Goal: Information Seeking & Learning: Learn about a topic

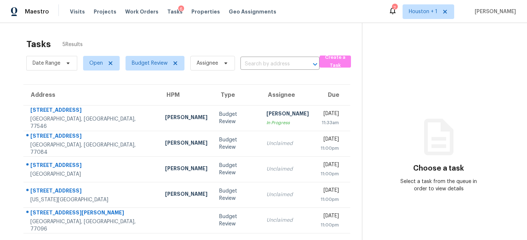
scroll to position [23, 0]
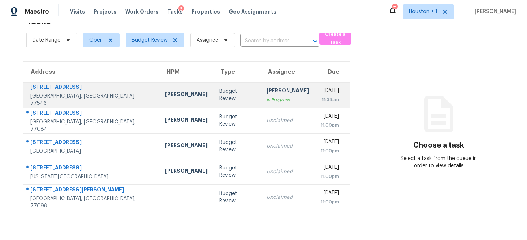
click at [266, 92] on div "[PERSON_NAME]" at bounding box center [287, 91] width 42 height 9
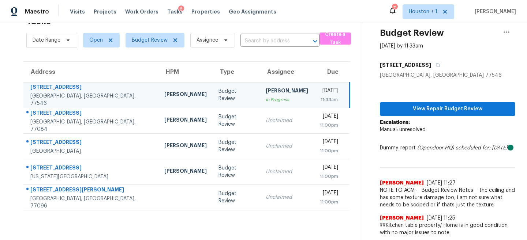
scroll to position [30, 0]
click at [418, 105] on span "View Repair Budget Review" at bounding box center [448, 109] width 124 height 9
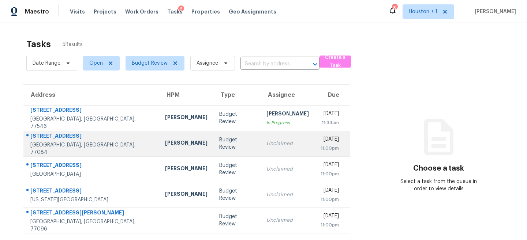
click at [167, 149] on td "[PERSON_NAME]" at bounding box center [186, 144] width 54 height 26
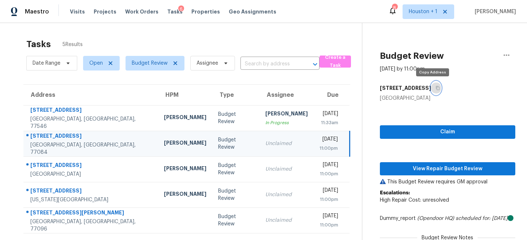
click at [435, 89] on icon "button" at bounding box center [437, 88] width 4 height 4
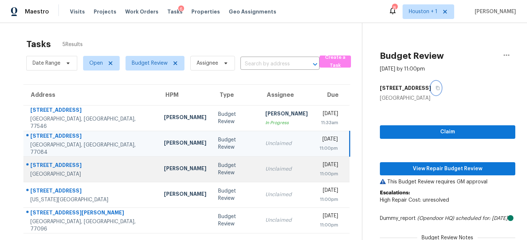
scroll to position [43, 0]
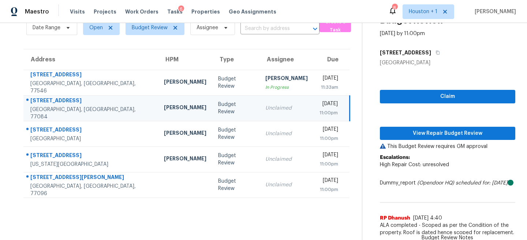
click at [233, 219] on section "Tasks 5 Results Date Range Open Budget Review Assignee ​ Create a Task Address …" at bounding box center [187, 119] width 350 height 241
click at [198, 207] on section "Tasks 5 Results Date Range Open Budget Review Assignee ​ Create a Task Address …" at bounding box center [187, 119] width 350 height 241
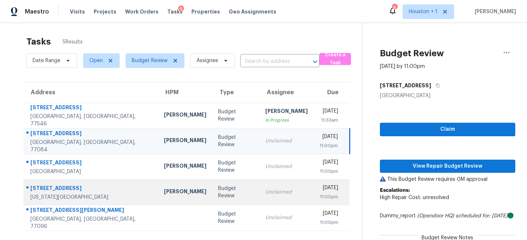
scroll to position [0, 0]
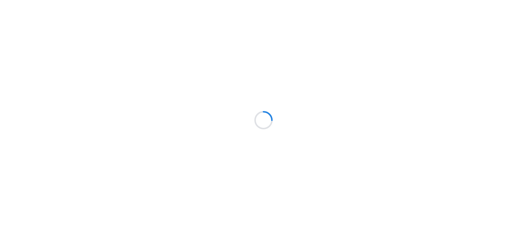
click at [80, 40] on div at bounding box center [263, 120] width 527 height 240
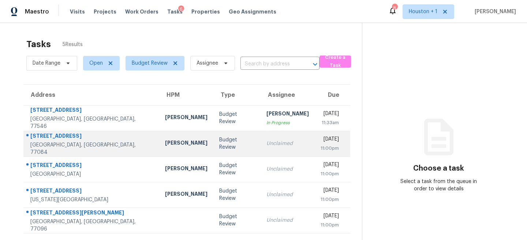
click at [165, 142] on div "Maria Zakharnitskaia" at bounding box center [186, 143] width 42 height 9
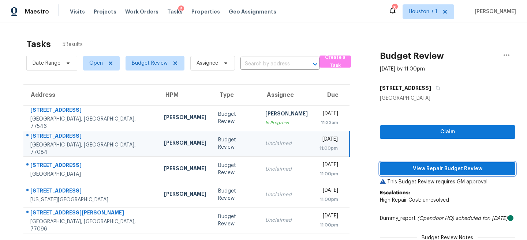
click at [429, 171] on span "View Repair Budget Review" at bounding box center [448, 169] width 124 height 9
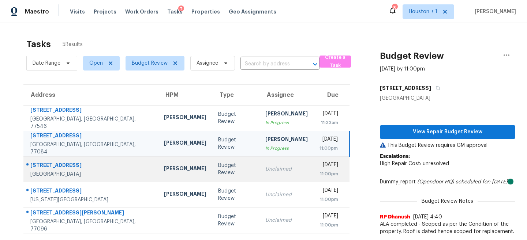
scroll to position [23, 0]
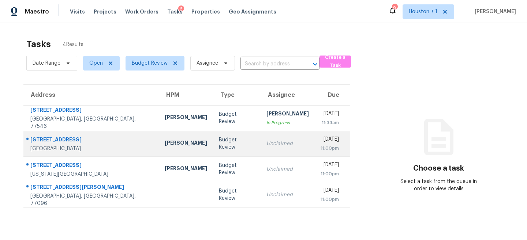
click at [165, 140] on div "[PERSON_NAME]" at bounding box center [186, 143] width 42 height 9
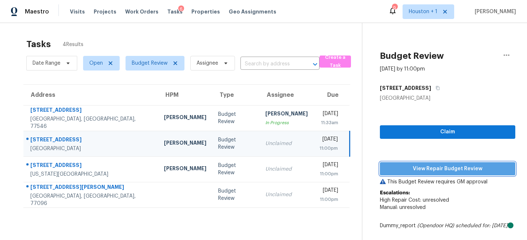
click at [438, 170] on span "View Repair Budget Review" at bounding box center [448, 169] width 124 height 9
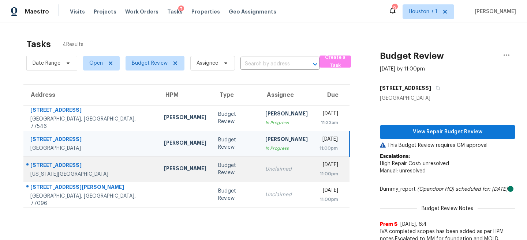
click at [259, 165] on td "Unclaimed" at bounding box center [286, 170] width 54 height 26
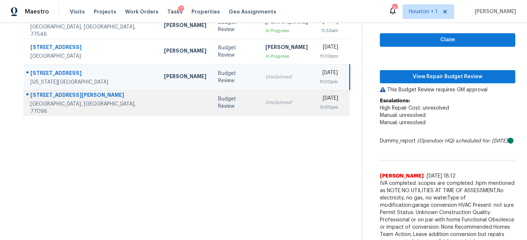
click at [259, 105] on td "Unclaimed" at bounding box center [286, 103] width 54 height 26
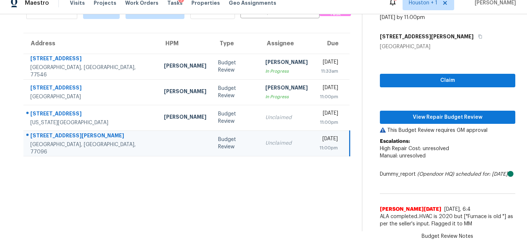
scroll to position [26, 0]
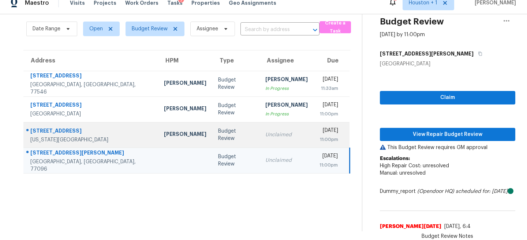
click at [263, 137] on td "Unclaimed" at bounding box center [286, 135] width 54 height 26
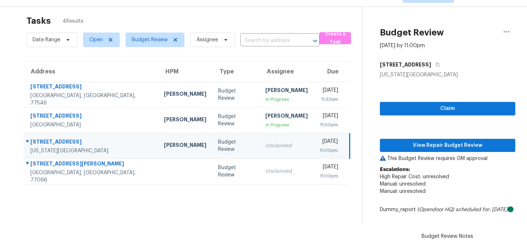
scroll to position [0, 0]
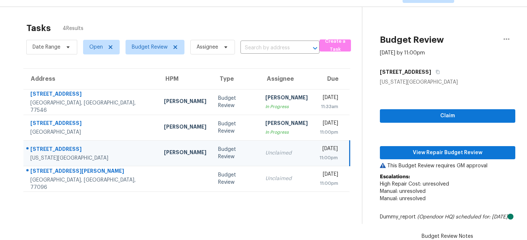
click at [327, 213] on section "Tasks 4 Results Date Range Open Budget Review Assignee ​ Create a Task Address …" at bounding box center [187, 172] width 350 height 307
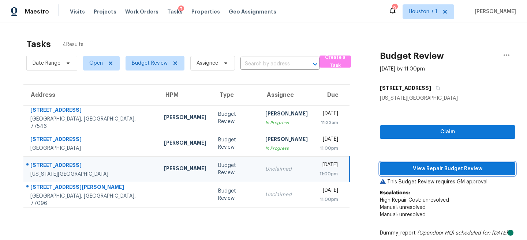
click at [417, 168] on span "View Repair Budget Review" at bounding box center [448, 169] width 124 height 9
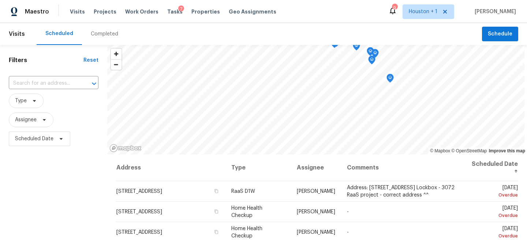
click at [98, 32] on div "Completed" at bounding box center [104, 33] width 27 height 7
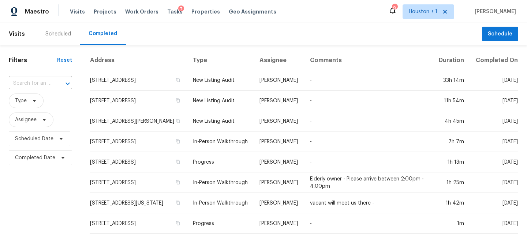
click at [34, 85] on input "text" at bounding box center [30, 83] width 43 height 11
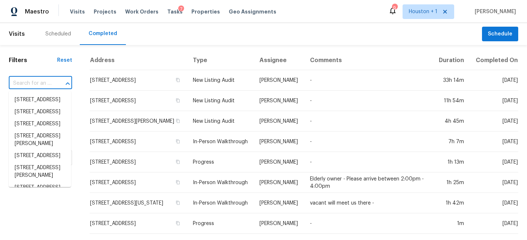
click at [34, 85] on input "text" at bounding box center [30, 83] width 43 height 11
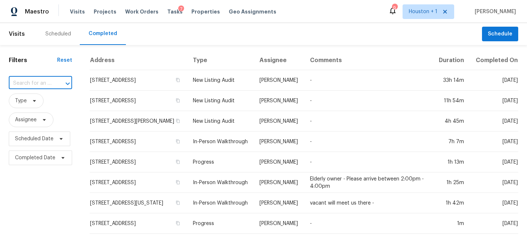
paste input "714 Northridge Terrace Ln, Spring, TX 77373"
type input "714 Northridge Terrace Ln, Spring, TX 77373"
click at [33, 102] on li "714 Northridge Terrace Ln, Spring, TX 77373" at bounding box center [40, 100] width 62 height 12
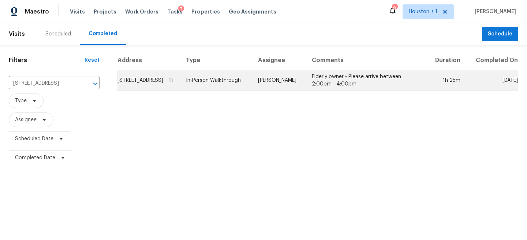
click at [304, 84] on td "Joseph Wolfe" at bounding box center [279, 80] width 54 height 20
click at [291, 88] on td "Joseph Wolfe" at bounding box center [279, 80] width 54 height 20
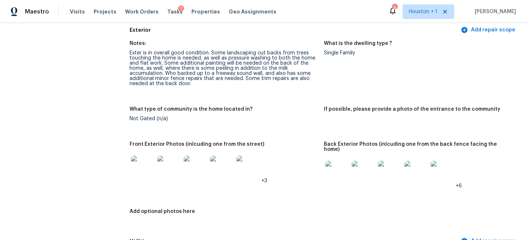
scroll to position [270, 0]
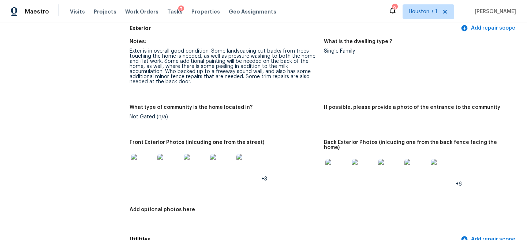
click at [137, 170] on img at bounding box center [142, 165] width 23 height 23
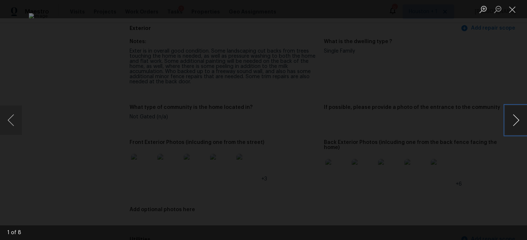
click at [508, 114] on button "Next image" at bounding box center [516, 120] width 22 height 29
click at [508, 113] on button "Next image" at bounding box center [516, 120] width 22 height 29
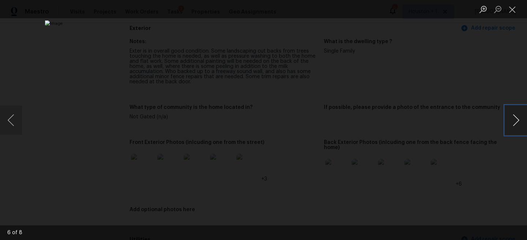
click at [508, 113] on button "Next image" at bounding box center [516, 120] width 22 height 29
click at [451, 84] on div "Lightbox" at bounding box center [263, 120] width 527 height 240
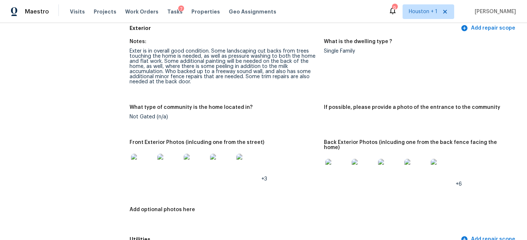
click at [332, 172] on img at bounding box center [336, 170] width 23 height 23
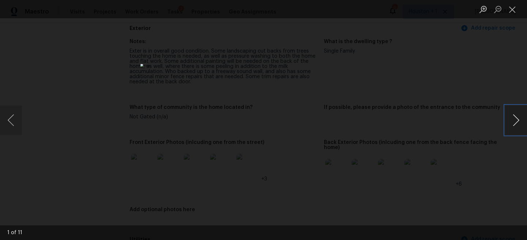
click at [518, 113] on button "Next image" at bounding box center [516, 120] width 22 height 29
click at [515, 117] on button "Next image" at bounding box center [516, 120] width 22 height 29
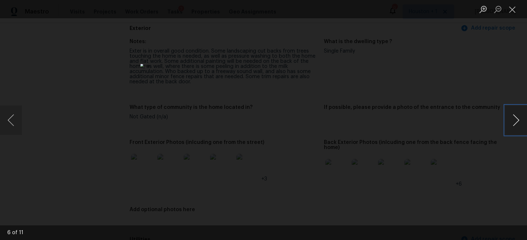
click at [515, 117] on button "Next image" at bounding box center [516, 120] width 22 height 29
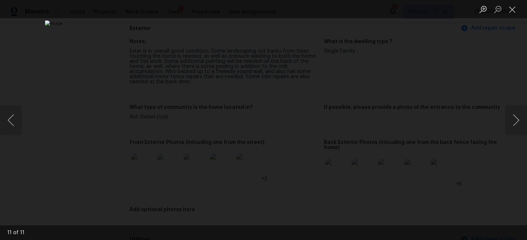
click at [480, 94] on div "Lightbox" at bounding box center [263, 120] width 527 height 240
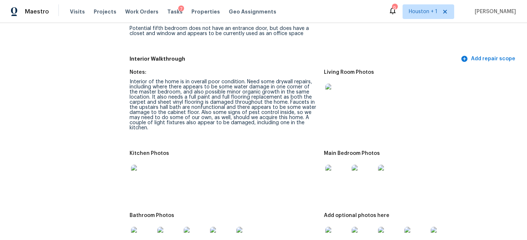
scroll to position [893, 0]
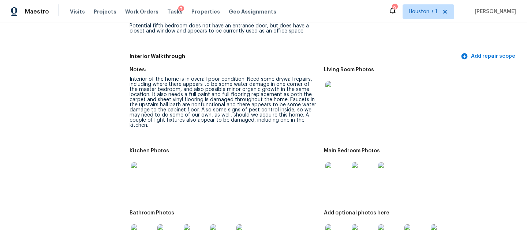
click at [344, 88] on img at bounding box center [336, 92] width 23 height 23
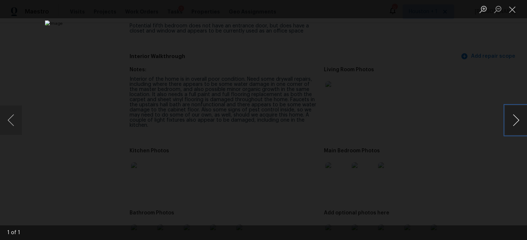
click at [515, 116] on button "Next image" at bounding box center [516, 120] width 22 height 29
click at [513, 119] on button "Next image" at bounding box center [516, 120] width 22 height 29
click at [482, 81] on div "Lightbox" at bounding box center [263, 120] width 527 height 240
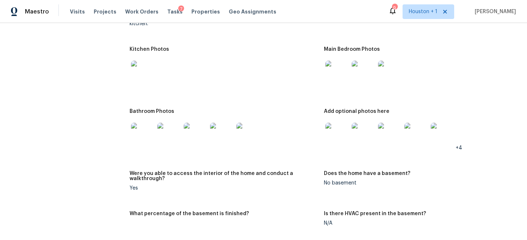
scroll to position [996, 0]
click at [332, 125] on img at bounding box center [336, 133] width 23 height 23
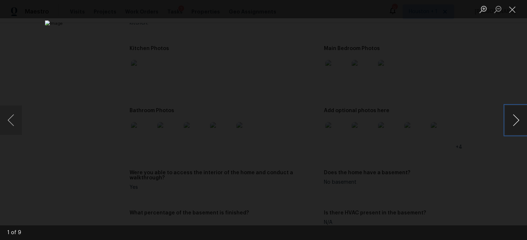
click at [516, 118] on button "Next image" at bounding box center [516, 120] width 22 height 29
click at [11, 120] on button "Previous image" at bounding box center [11, 120] width 22 height 29
click at [523, 118] on button "Next image" at bounding box center [516, 120] width 22 height 29
click at [522, 118] on button "Next image" at bounding box center [516, 120] width 22 height 29
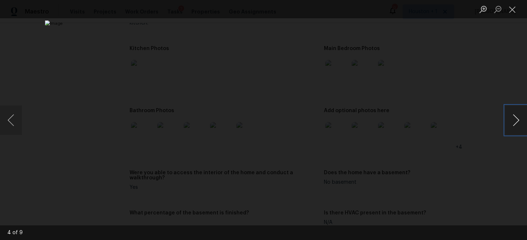
click at [522, 118] on button "Next image" at bounding box center [516, 120] width 22 height 29
click at [14, 121] on button "Previous image" at bounding box center [11, 120] width 22 height 29
click at [485, 99] on div "Lightbox" at bounding box center [263, 120] width 527 height 240
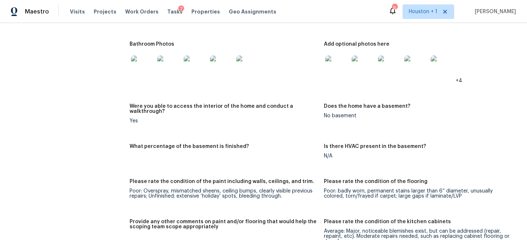
scroll to position [1064, 0]
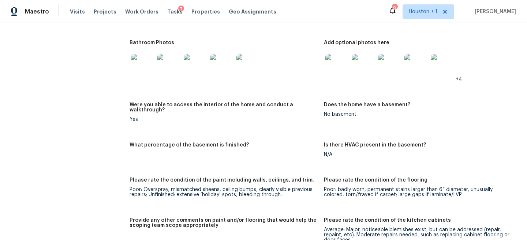
click at [136, 57] on img at bounding box center [142, 65] width 23 height 23
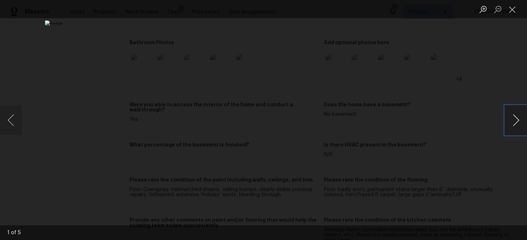
click at [514, 120] on button "Next image" at bounding box center [516, 120] width 22 height 29
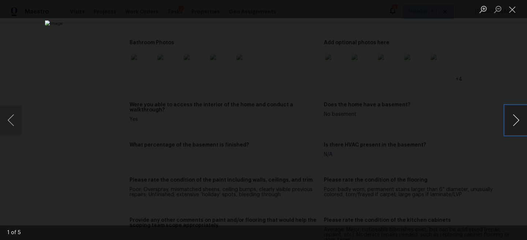
click at [514, 120] on button "Next image" at bounding box center [516, 120] width 22 height 29
click at [465, 83] on div "Lightbox" at bounding box center [263, 120] width 527 height 240
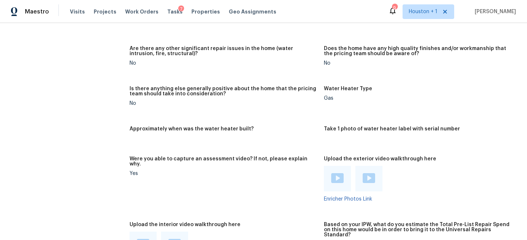
scroll to position [1420, 0]
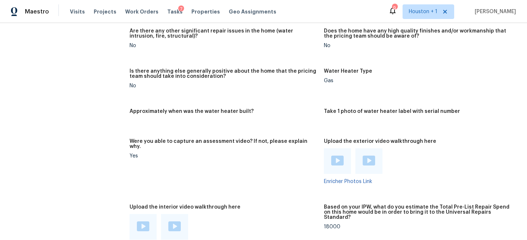
click at [335, 156] on img at bounding box center [337, 161] width 12 height 10
click at [372, 156] on img at bounding box center [369, 161] width 12 height 10
click at [143, 214] on div at bounding box center [142, 227] width 27 height 26
click at [142, 222] on img at bounding box center [143, 227] width 12 height 10
click at [183, 214] on div at bounding box center [174, 227] width 27 height 26
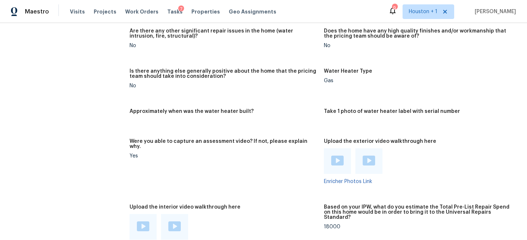
click at [173, 222] on img at bounding box center [174, 227] width 12 height 10
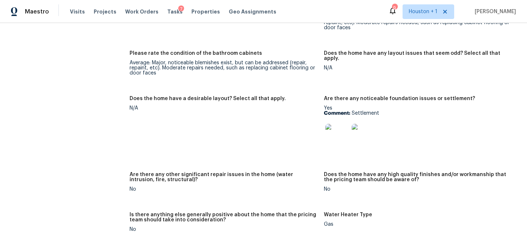
scroll to position [1268, 0]
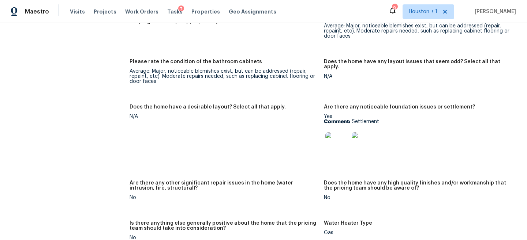
click at [334, 132] on img at bounding box center [336, 143] width 23 height 23
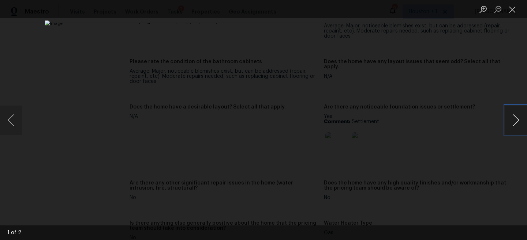
click at [518, 117] on button "Next image" at bounding box center [516, 120] width 22 height 29
click at [474, 81] on div "Lightbox" at bounding box center [263, 120] width 527 height 240
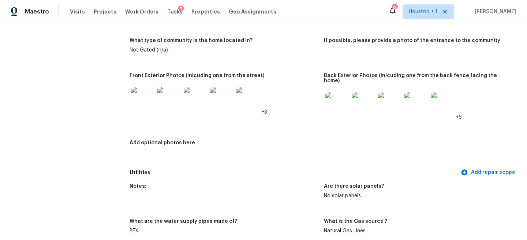
scroll to position [337, 0]
click at [138, 91] on img at bounding box center [142, 99] width 23 height 23
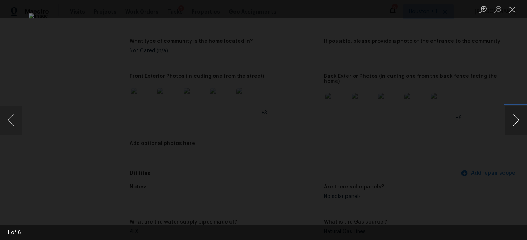
click at [513, 119] on button "Next image" at bounding box center [516, 120] width 22 height 29
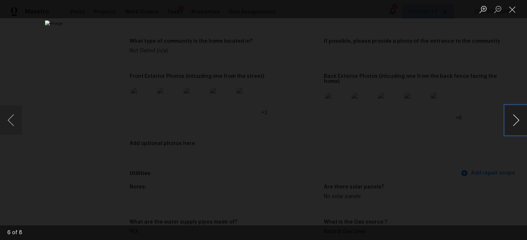
click at [513, 119] on button "Next image" at bounding box center [516, 120] width 22 height 29
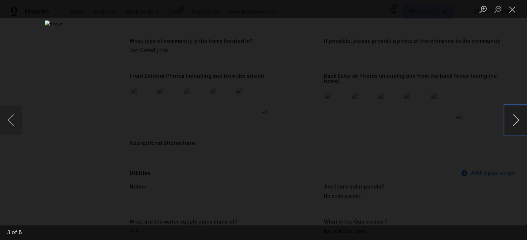
click at [513, 119] on button "Next image" at bounding box center [516, 120] width 22 height 29
click at [1, 124] on button "Previous image" at bounding box center [11, 120] width 22 height 29
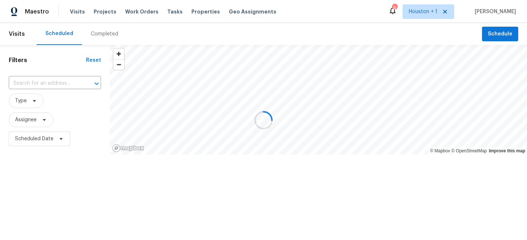
click at [111, 33] on div at bounding box center [263, 120] width 527 height 240
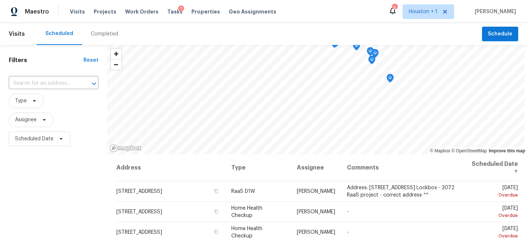
click at [110, 33] on div "Completed" at bounding box center [104, 33] width 27 height 7
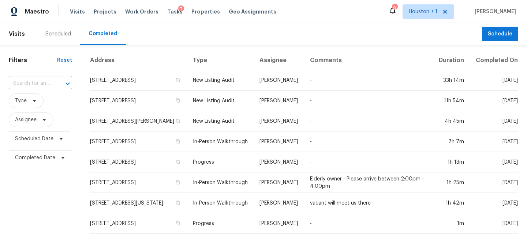
click at [60, 79] on div at bounding box center [62, 84] width 19 height 10
click at [47, 83] on input "text" at bounding box center [30, 83] width 43 height 11
paste input "[STREET_ADDRESS][US_STATE]"
type input "[STREET_ADDRESS][US_STATE]"
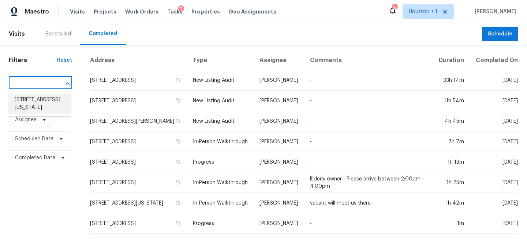
click at [45, 102] on li "[STREET_ADDRESS][US_STATE]" at bounding box center [40, 104] width 62 height 20
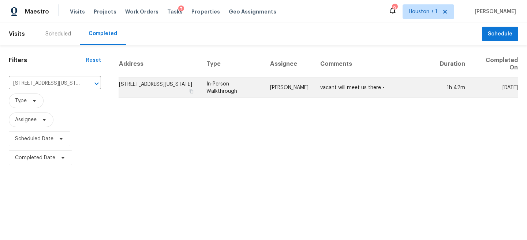
click at [319, 90] on td "vacant will meet us there -" at bounding box center [374, 88] width 120 height 20
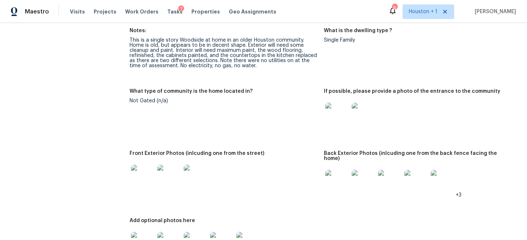
scroll to position [285, 0]
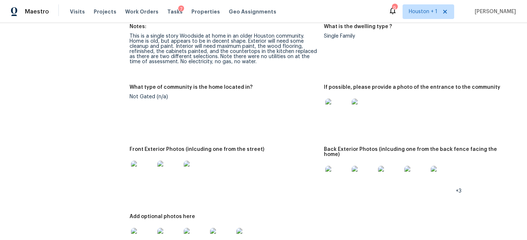
click at [338, 121] on img at bounding box center [336, 110] width 23 height 23
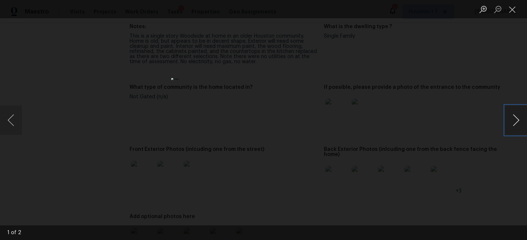
click at [514, 116] on button "Next image" at bounding box center [516, 120] width 22 height 29
click at [442, 72] on div "Lightbox" at bounding box center [263, 120] width 527 height 240
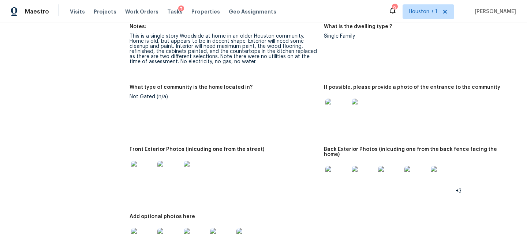
click at [138, 178] on img at bounding box center [142, 172] width 23 height 23
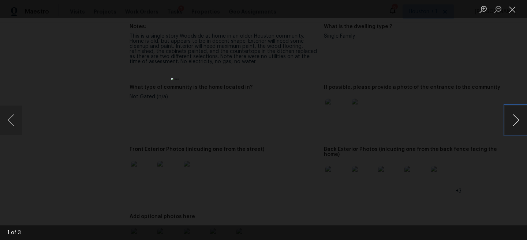
click at [514, 120] on button "Next image" at bounding box center [516, 120] width 22 height 29
click at [473, 86] on div "Lightbox" at bounding box center [263, 120] width 527 height 240
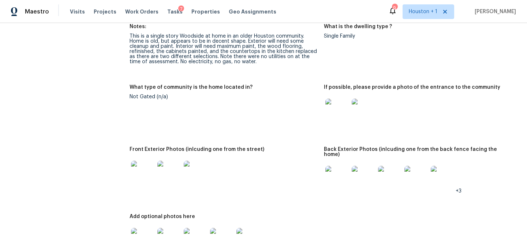
click at [336, 179] on img at bounding box center [336, 177] width 23 height 23
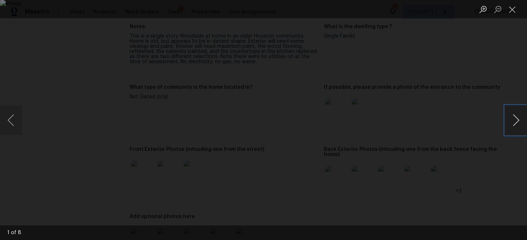
click at [519, 119] on button "Next image" at bounding box center [516, 120] width 22 height 29
click at [8, 120] on button "Previous image" at bounding box center [11, 120] width 22 height 29
click at [514, 122] on button "Next image" at bounding box center [516, 120] width 22 height 29
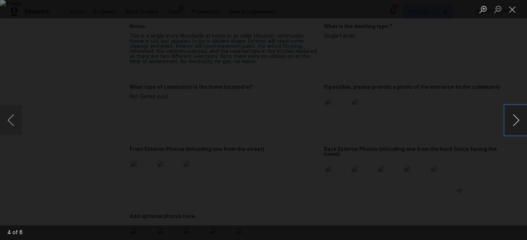
click at [514, 122] on button "Next image" at bounding box center [516, 120] width 22 height 29
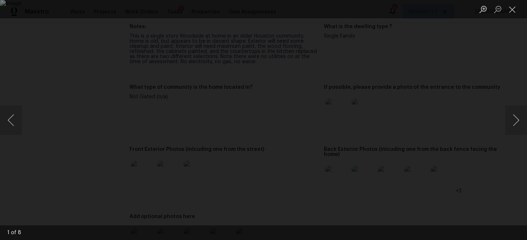
click at [474, 74] on div "Lightbox" at bounding box center [263, 120] width 527 height 240
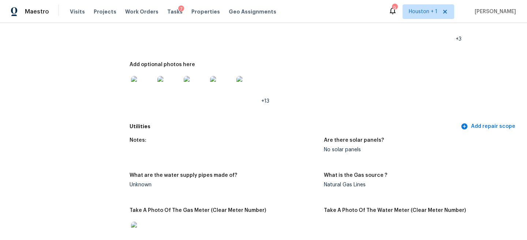
scroll to position [439, 0]
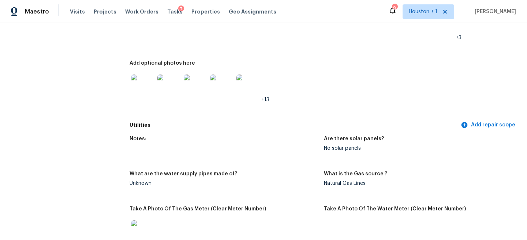
click at [139, 78] on img at bounding box center [142, 86] width 23 height 23
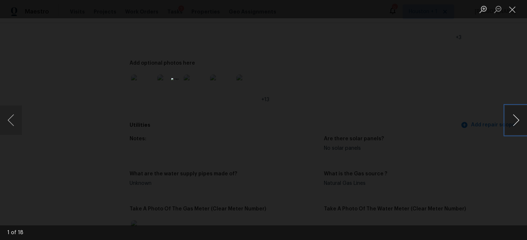
click at [518, 120] on button "Next image" at bounding box center [516, 120] width 22 height 29
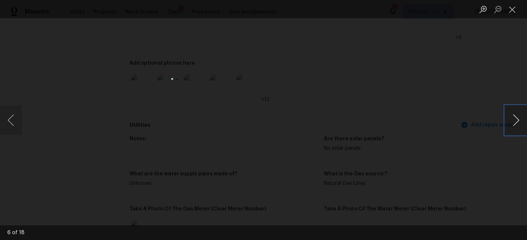
click at [518, 120] on button "Next image" at bounding box center [516, 120] width 22 height 29
click at [462, 87] on div "Lightbox" at bounding box center [263, 120] width 527 height 240
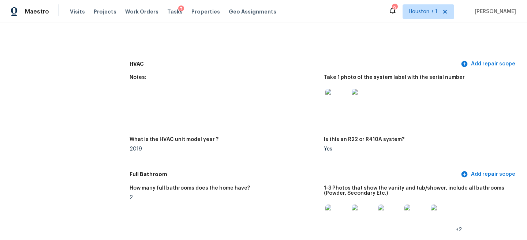
scroll to position [784, 0]
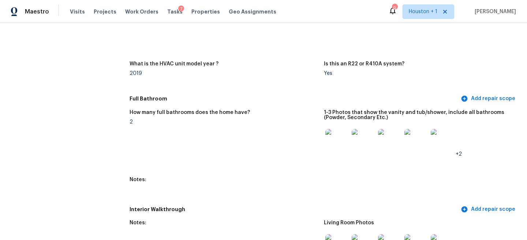
click at [344, 140] on img at bounding box center [336, 140] width 23 height 23
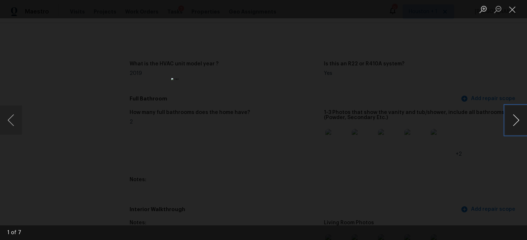
click at [514, 119] on button "Next image" at bounding box center [516, 120] width 22 height 29
click at [10, 130] on button "Previous image" at bounding box center [11, 120] width 22 height 29
click at [513, 112] on button "Next image" at bounding box center [516, 120] width 22 height 29
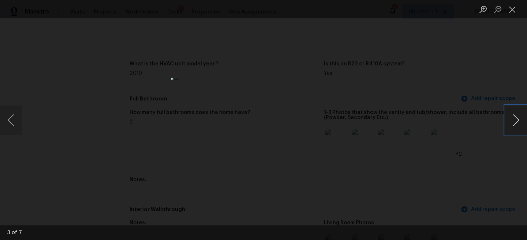
click at [513, 112] on button "Next image" at bounding box center [516, 120] width 22 height 29
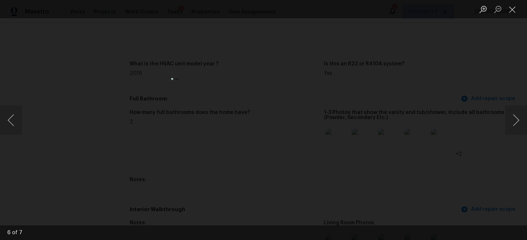
click at [448, 72] on div "Lightbox" at bounding box center [263, 120] width 527 height 240
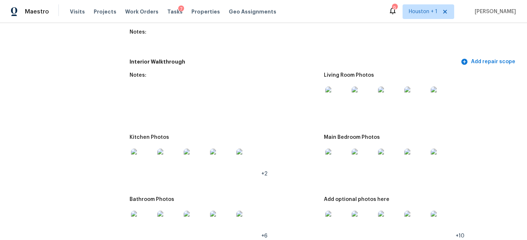
scroll to position [938, 0]
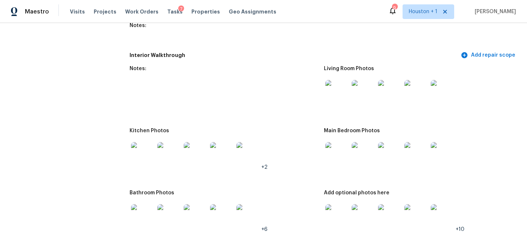
click at [344, 81] on img at bounding box center [336, 91] width 23 height 23
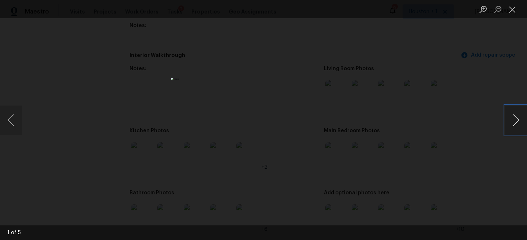
click at [515, 115] on button "Next image" at bounding box center [516, 120] width 22 height 29
click at [470, 68] on div "Lightbox" at bounding box center [263, 120] width 527 height 240
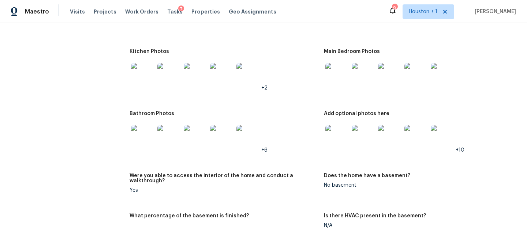
scroll to position [1030, 0]
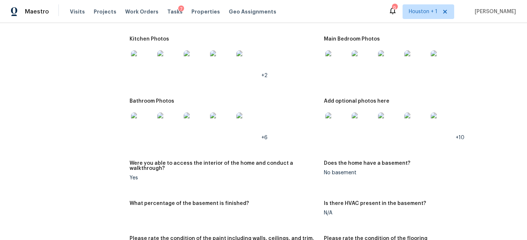
click at [150, 56] on img at bounding box center [142, 61] width 23 height 23
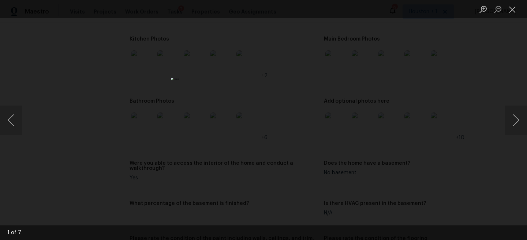
click at [441, 92] on div "Lightbox" at bounding box center [263, 120] width 527 height 240
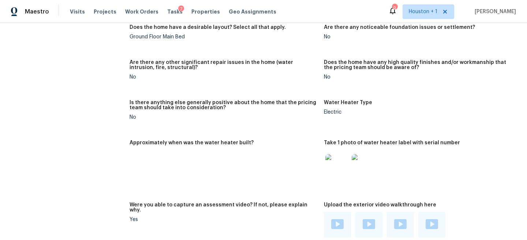
scroll to position [1438, 0]
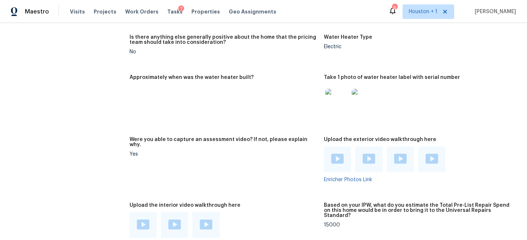
click at [336, 154] on img at bounding box center [337, 159] width 12 height 10
click at [369, 154] on img at bounding box center [369, 159] width 12 height 10
click at [400, 154] on img at bounding box center [400, 159] width 12 height 10
click at [425, 154] on img at bounding box center [431, 159] width 12 height 10
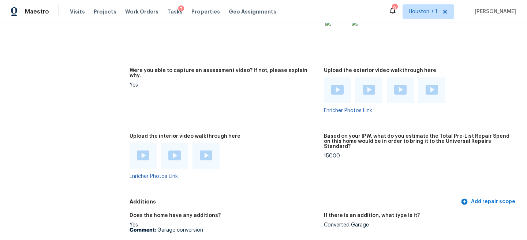
scroll to position [1525, 0]
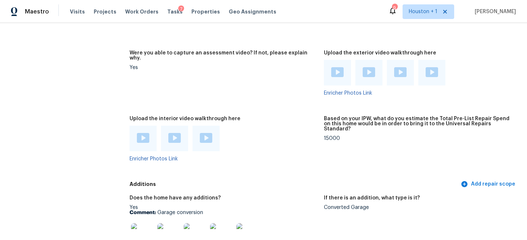
click at [143, 133] on img at bounding box center [143, 138] width 12 height 10
click at [174, 133] on img at bounding box center [174, 138] width 12 height 10
click at [203, 133] on img at bounding box center [206, 138] width 12 height 10
